Goal: Task Accomplishment & Management: Complete application form

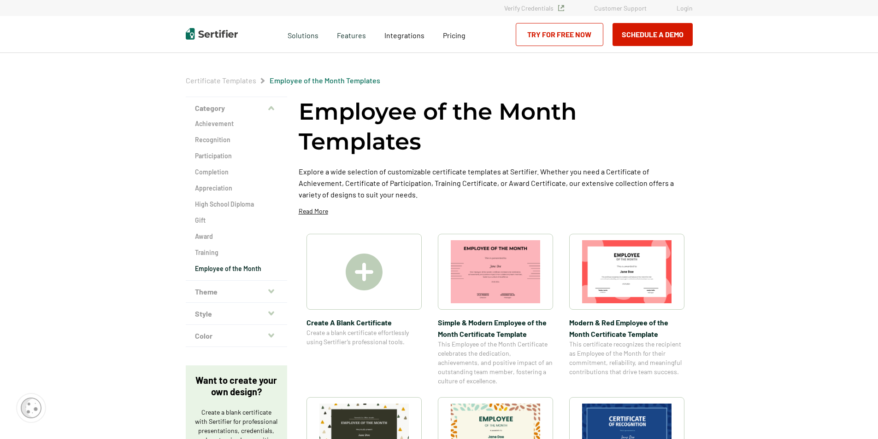
click at [576, 28] on link "Try for Free Now" at bounding box center [559, 34] width 88 height 23
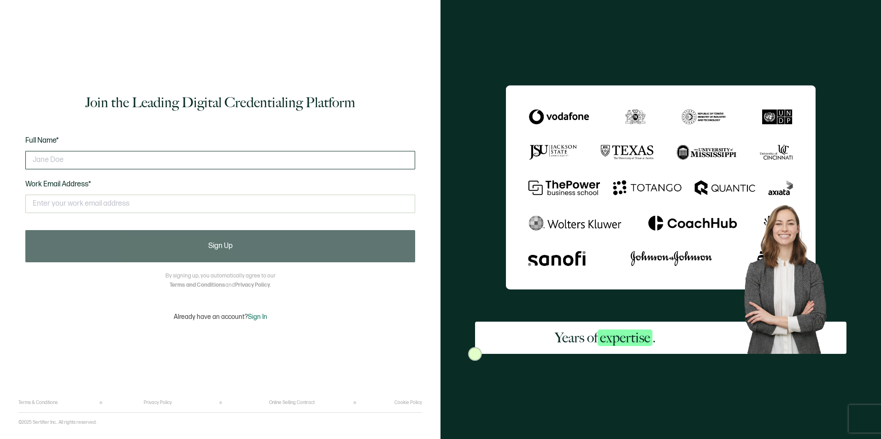
click at [160, 168] on input "text" at bounding box center [220, 160] width 390 height 18
type input "shana tedrick"
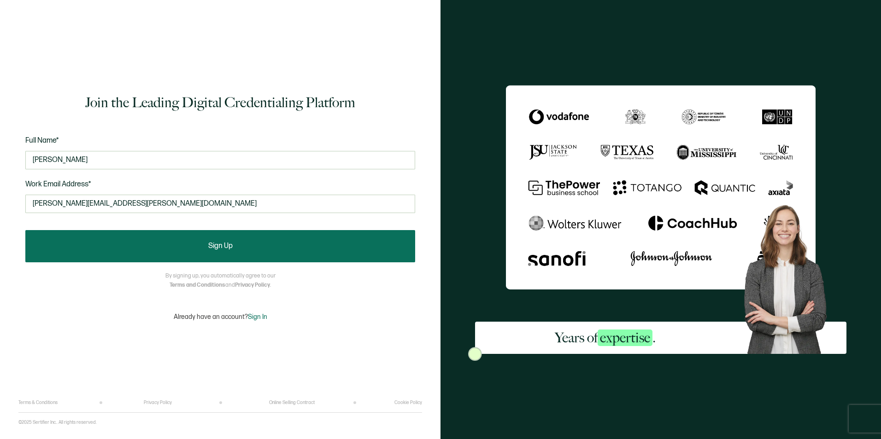
type input "shana.tedrick@ensemblehp.com"
click at [230, 244] on span "Sign Up" at bounding box center [220, 246] width 24 height 7
